Goal: Find specific page/section: Find specific page/section

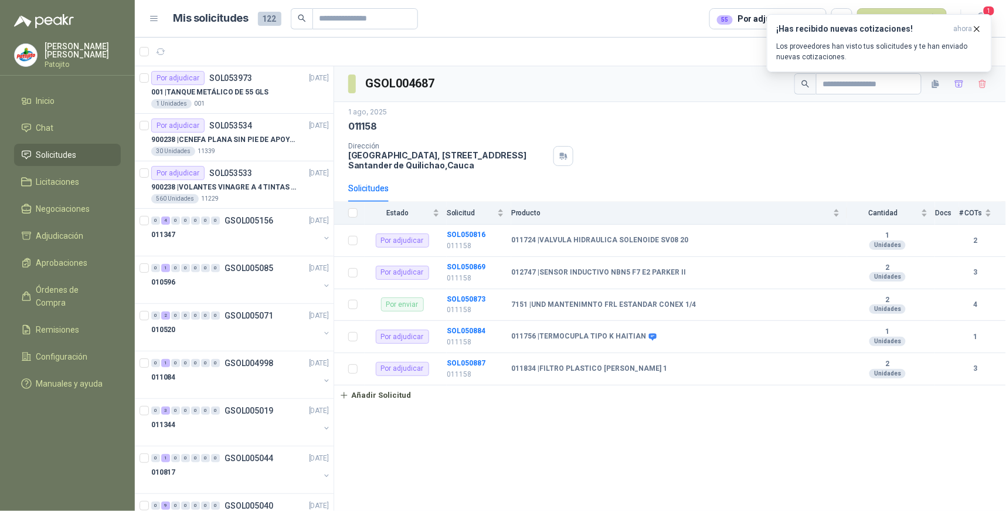
scroll to position [664, 0]
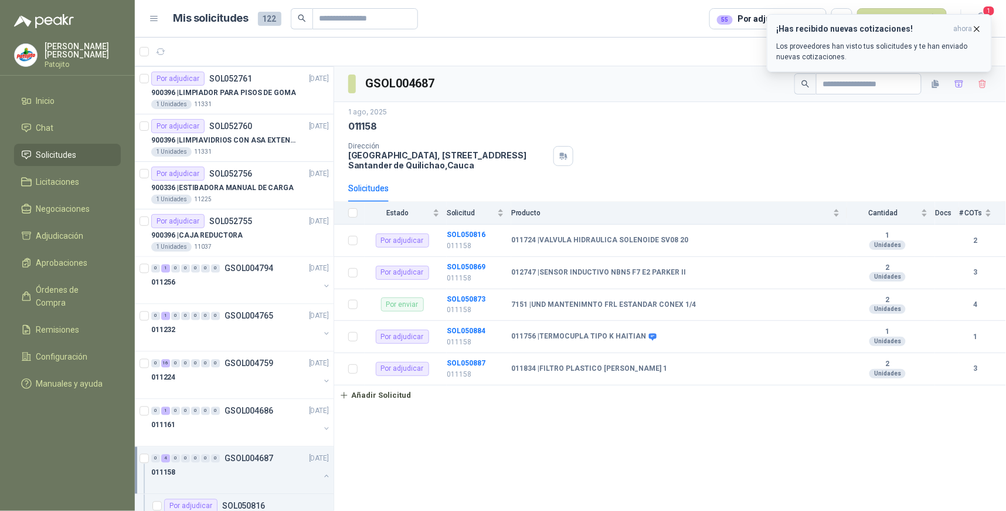
click at [935, 43] on p "Los proveedores han visto tus solicitudes y te han enviado nuevas cotizaciones." at bounding box center [879, 51] width 205 height 21
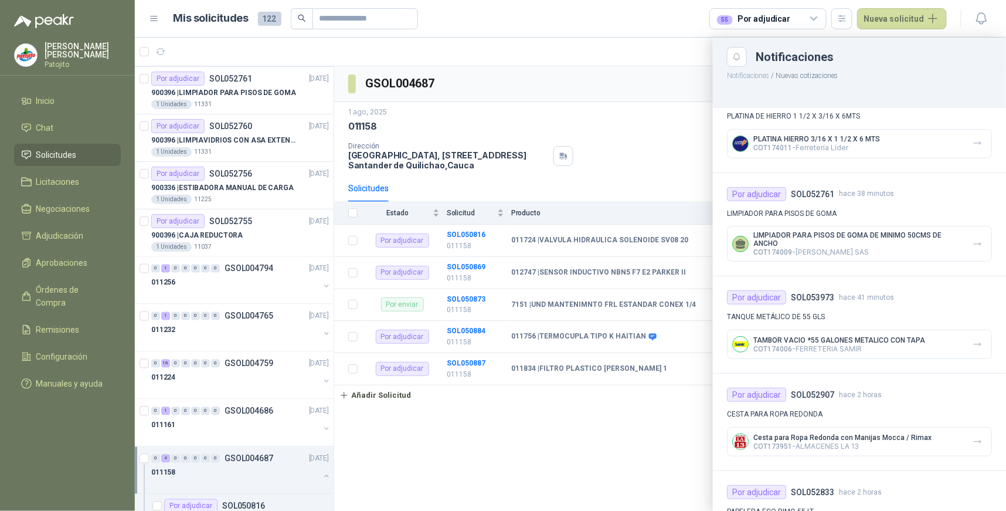
scroll to position [195, 0]
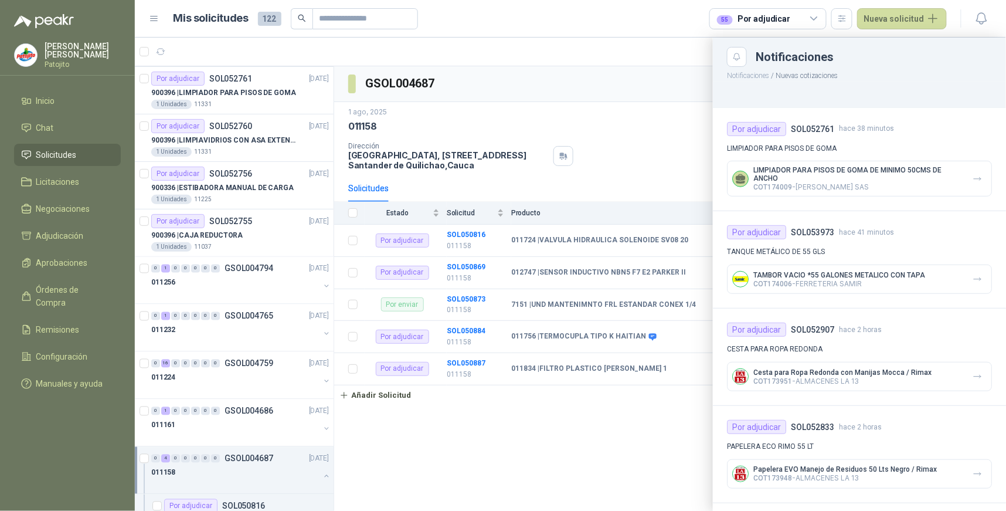
click at [81, 157] on li "Solicitudes" at bounding box center [67, 154] width 93 height 13
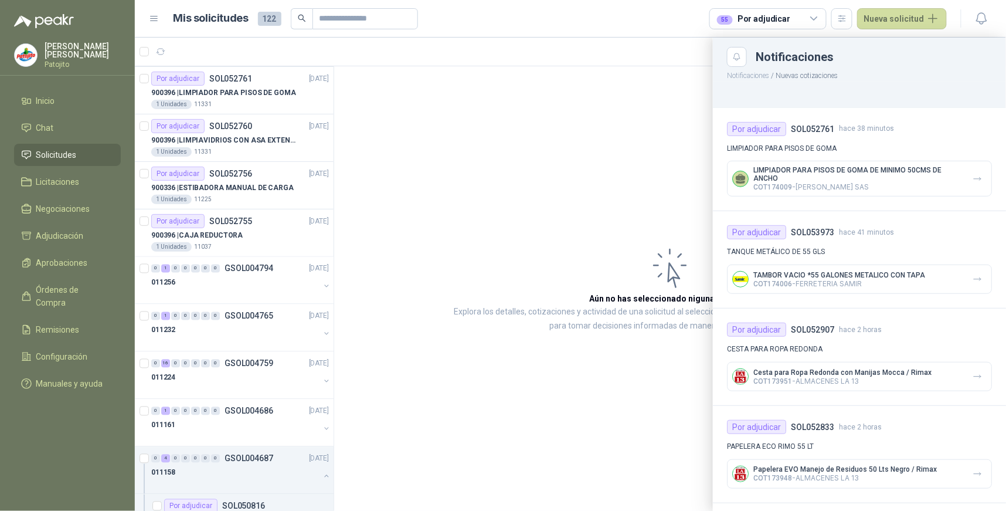
click at [818, 16] on icon at bounding box center [814, 18] width 11 height 11
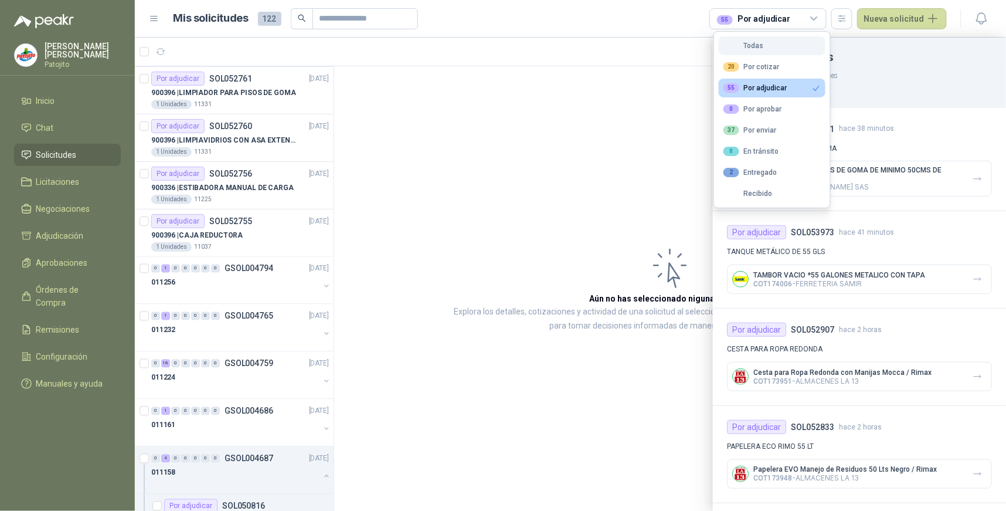
click at [772, 49] on button "Todas" at bounding box center [772, 45] width 107 height 19
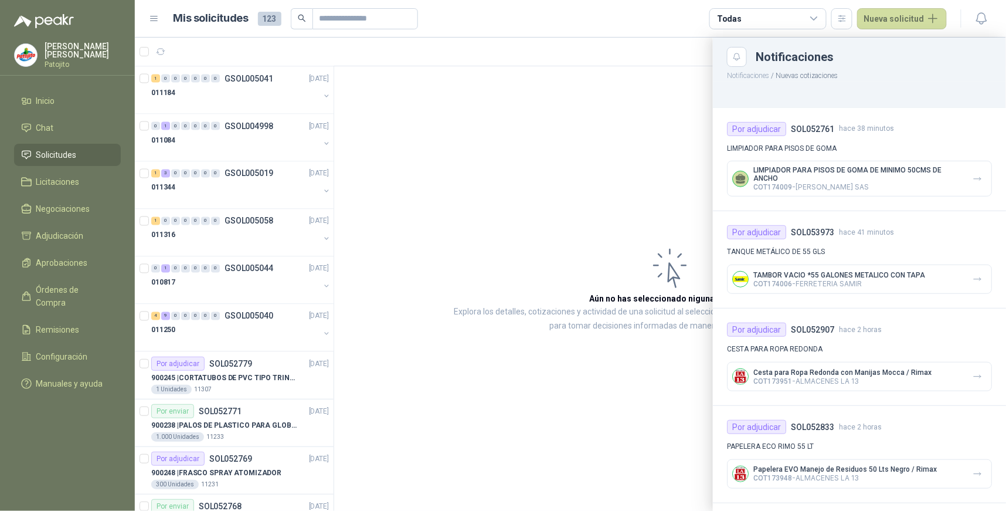
scroll to position [1378, 0]
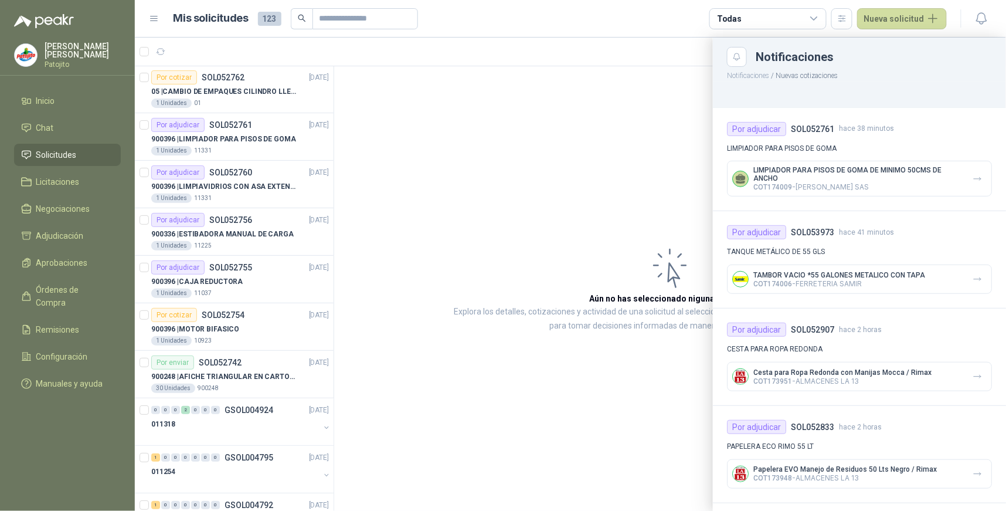
click at [189, 330] on div at bounding box center [570, 274] width 871 height 473
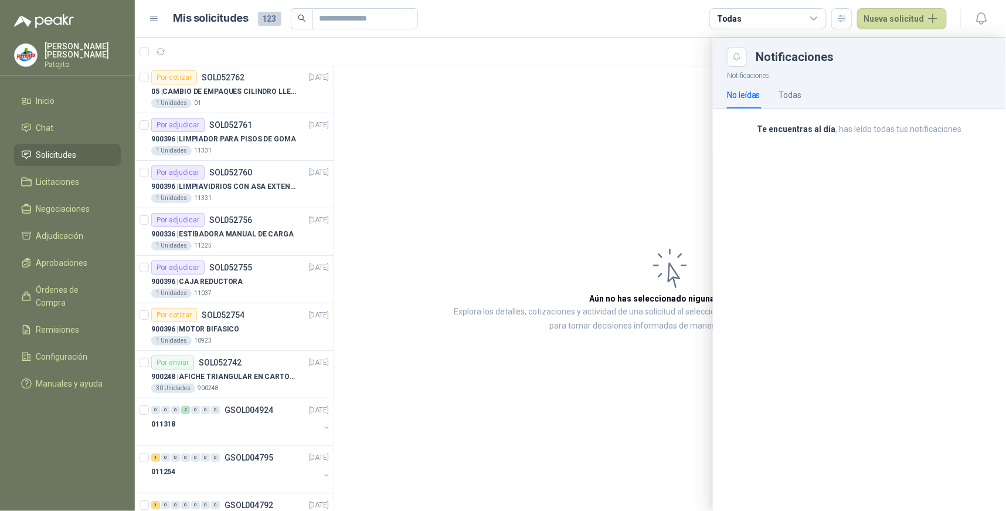
click at [189, 330] on div at bounding box center [570, 274] width 871 height 473
